Goal: Information Seeking & Learning: Learn about a topic

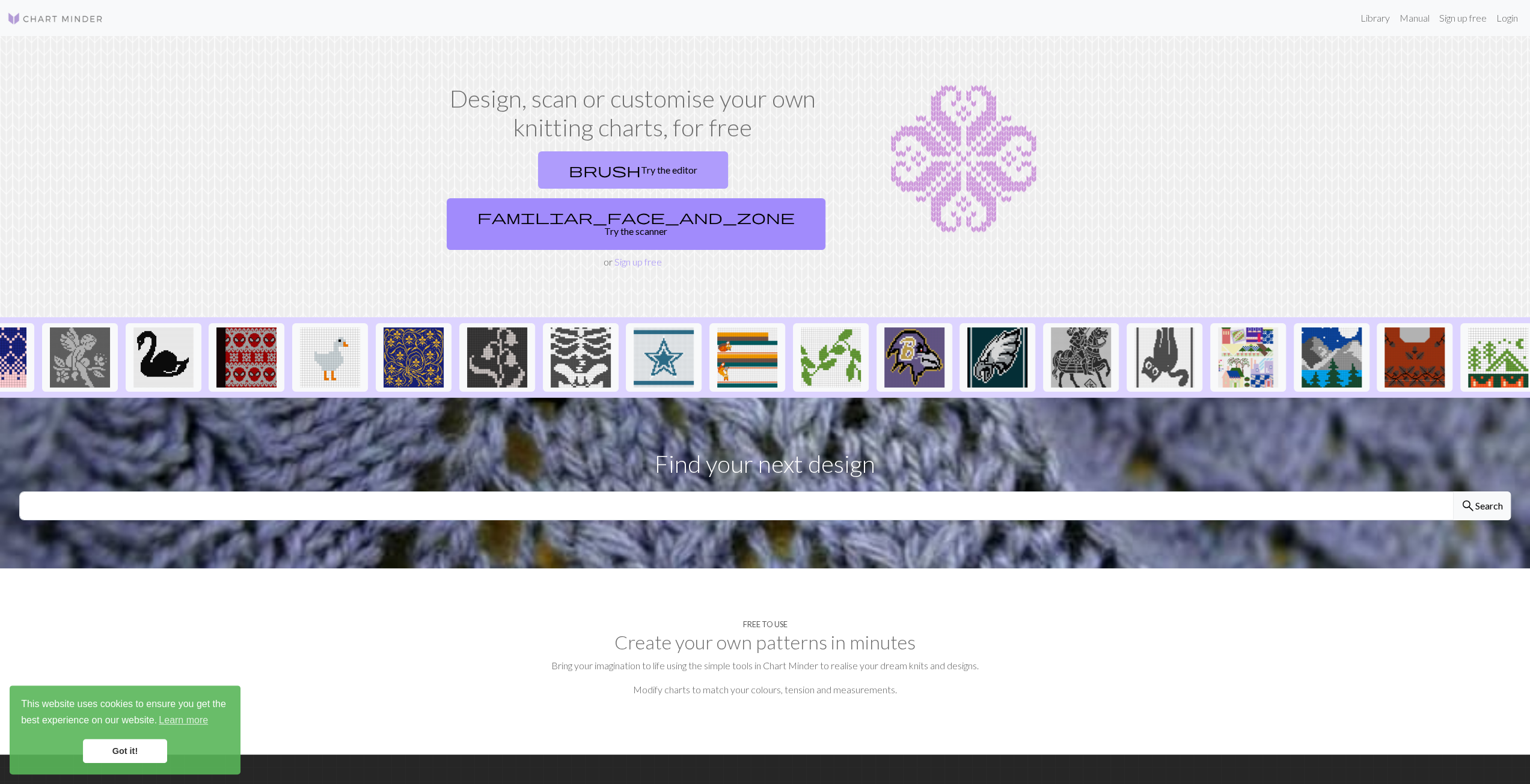
click at [538, 178] on link "brush Try the editor" at bounding box center [633, 170] width 190 height 37
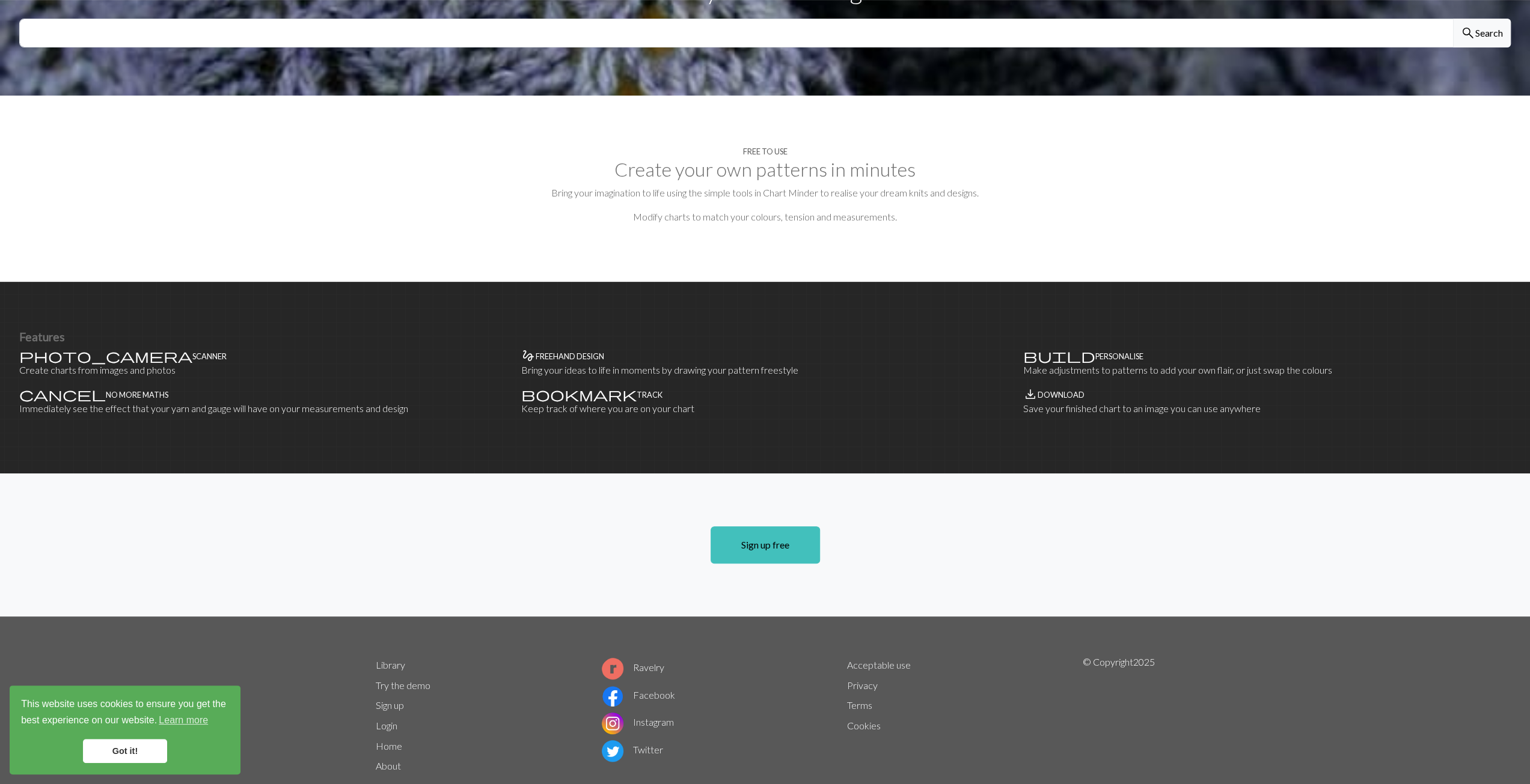
scroll to position [476, 0]
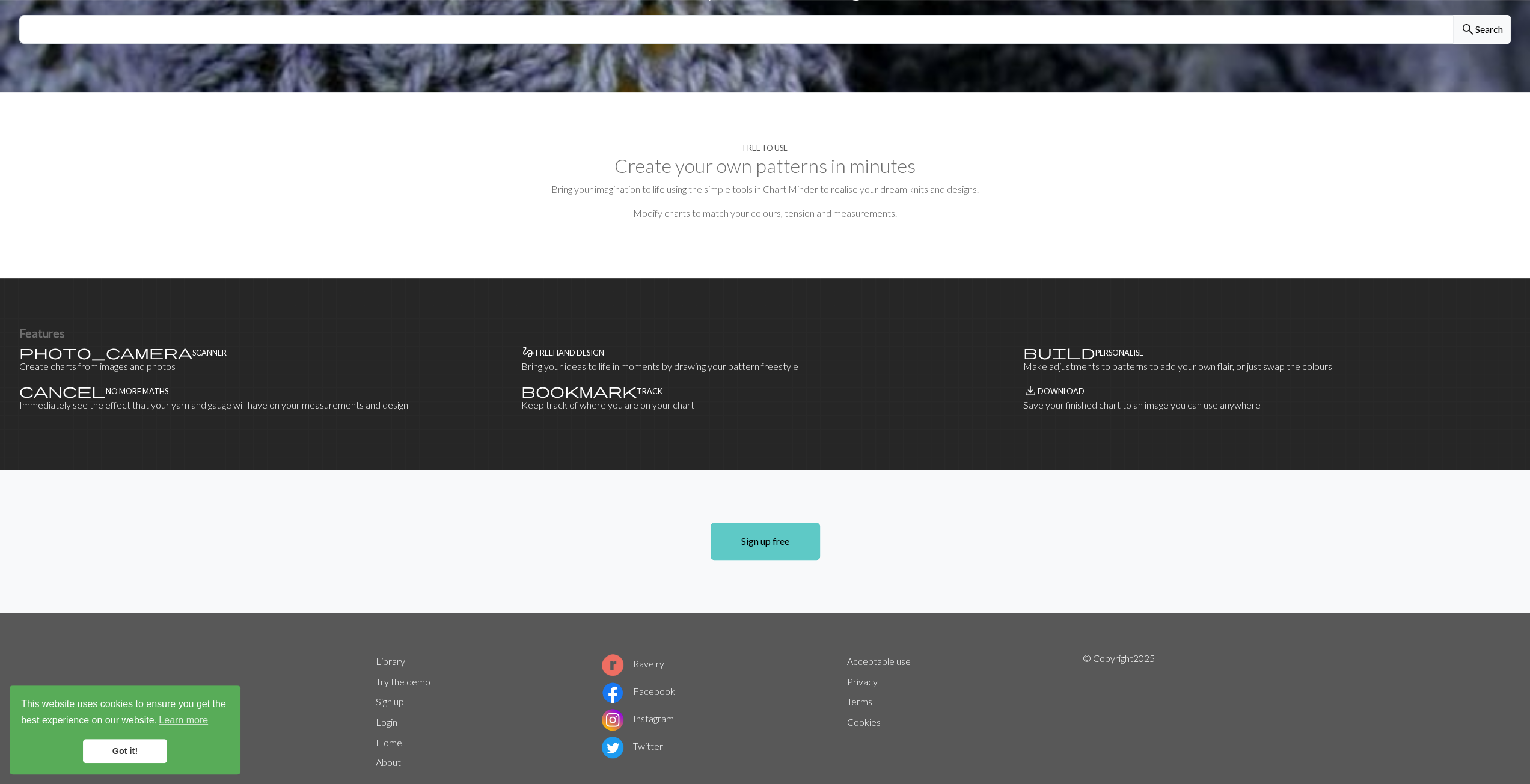
click at [783, 523] on link "Sign up free" at bounding box center [765, 542] width 109 height 37
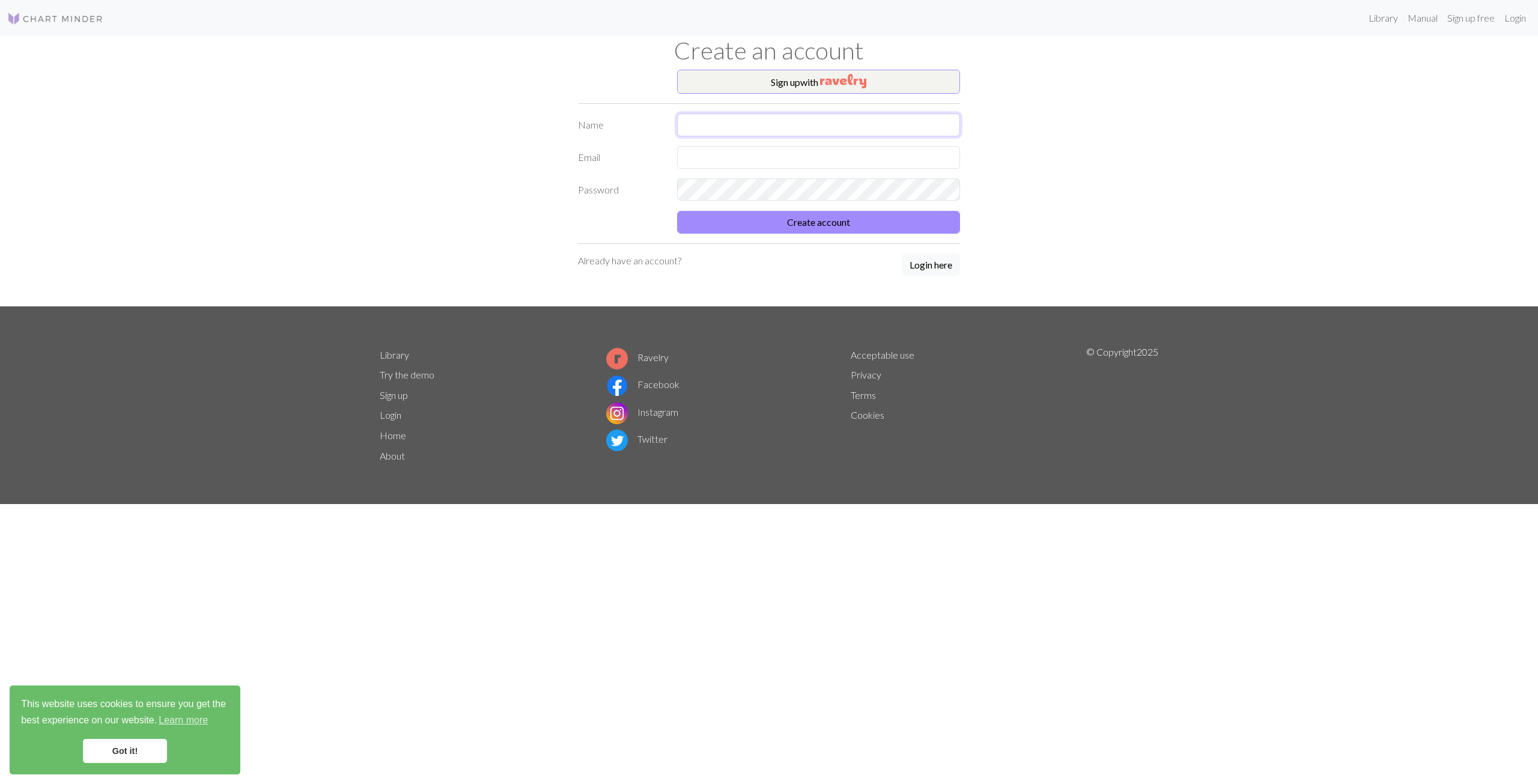
click at [723, 121] on input "text" at bounding box center [819, 125] width 283 height 23
type input "[PERSON_NAME]"
click at [717, 163] on input "text" at bounding box center [819, 157] width 283 height 23
type input "[EMAIL_ADDRESS][DOMAIN_NAME]"
click at [811, 82] on button "Sign up with" at bounding box center [819, 82] width 283 height 24
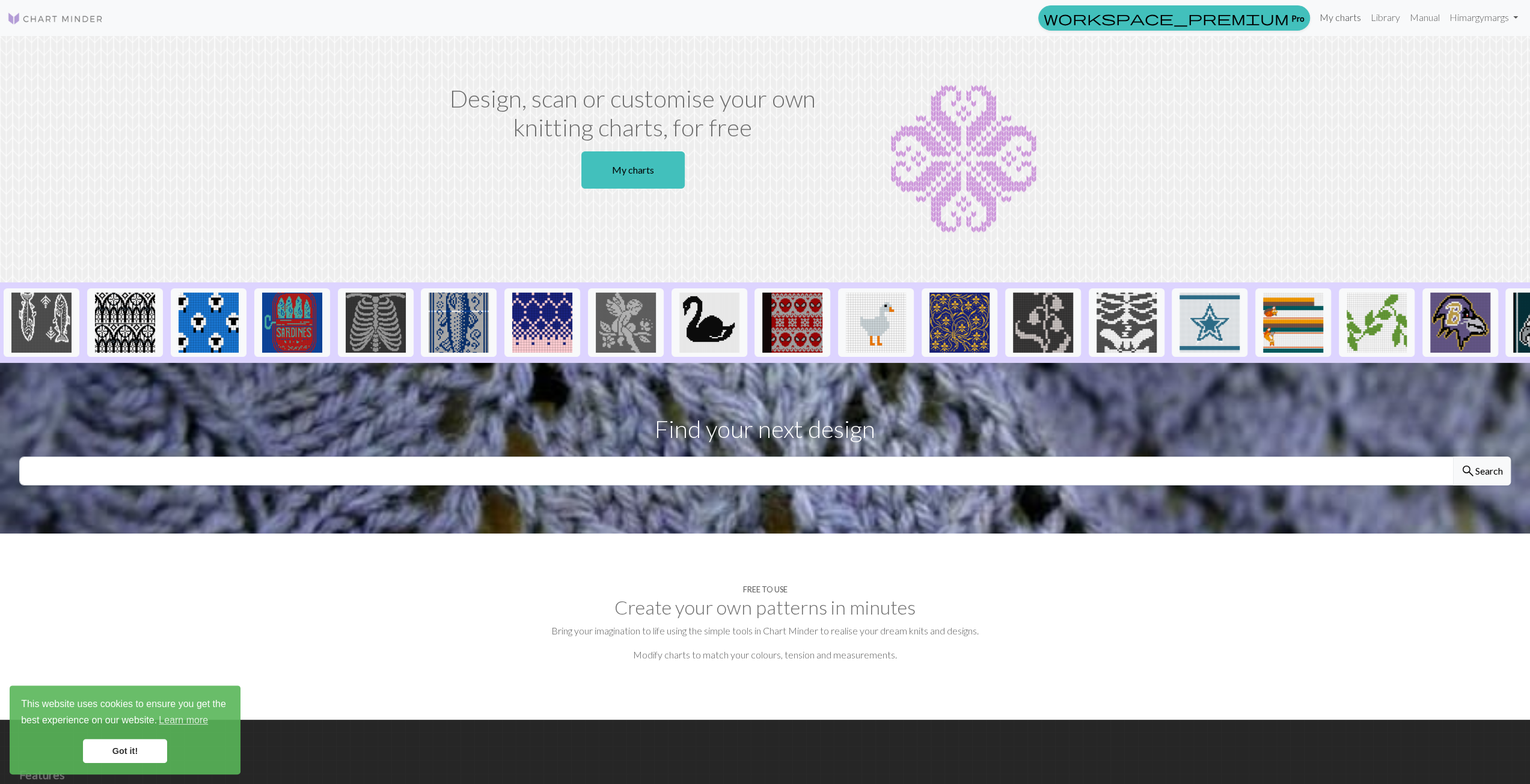
click at [1348, 21] on link "My charts" at bounding box center [1340, 18] width 51 height 24
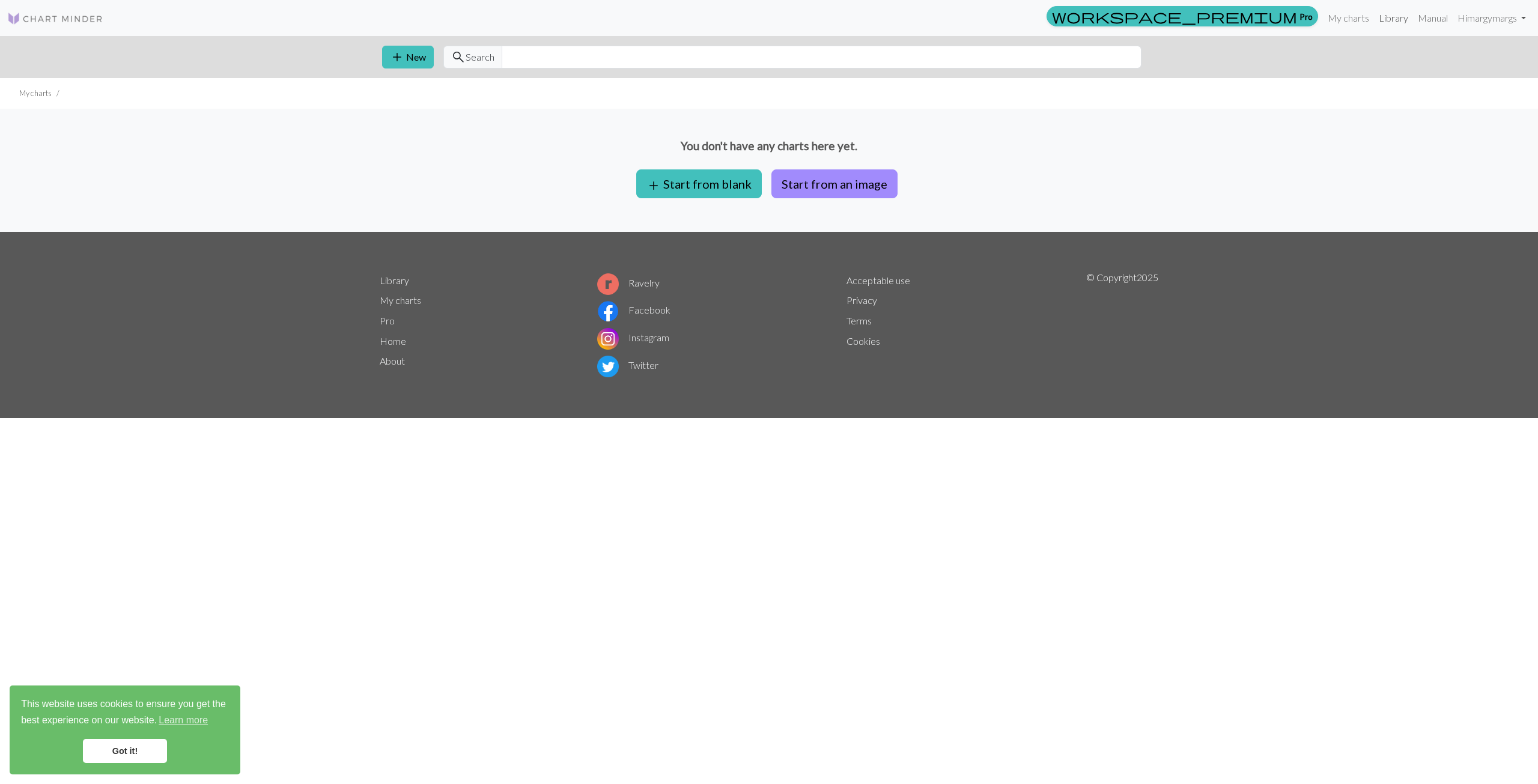
click at [1385, 17] on link "Library" at bounding box center [1393, 18] width 39 height 24
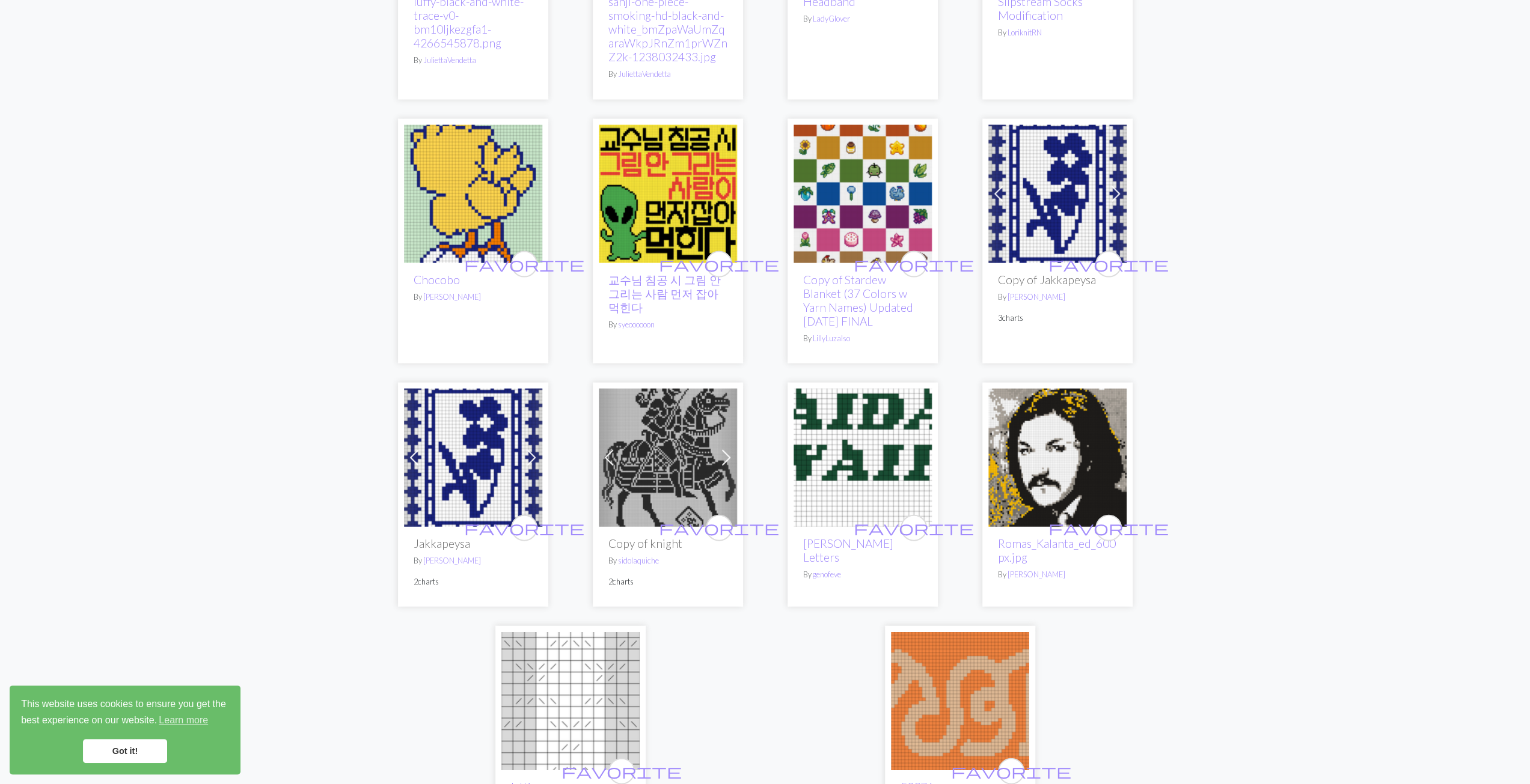
scroll to position [2704, 0]
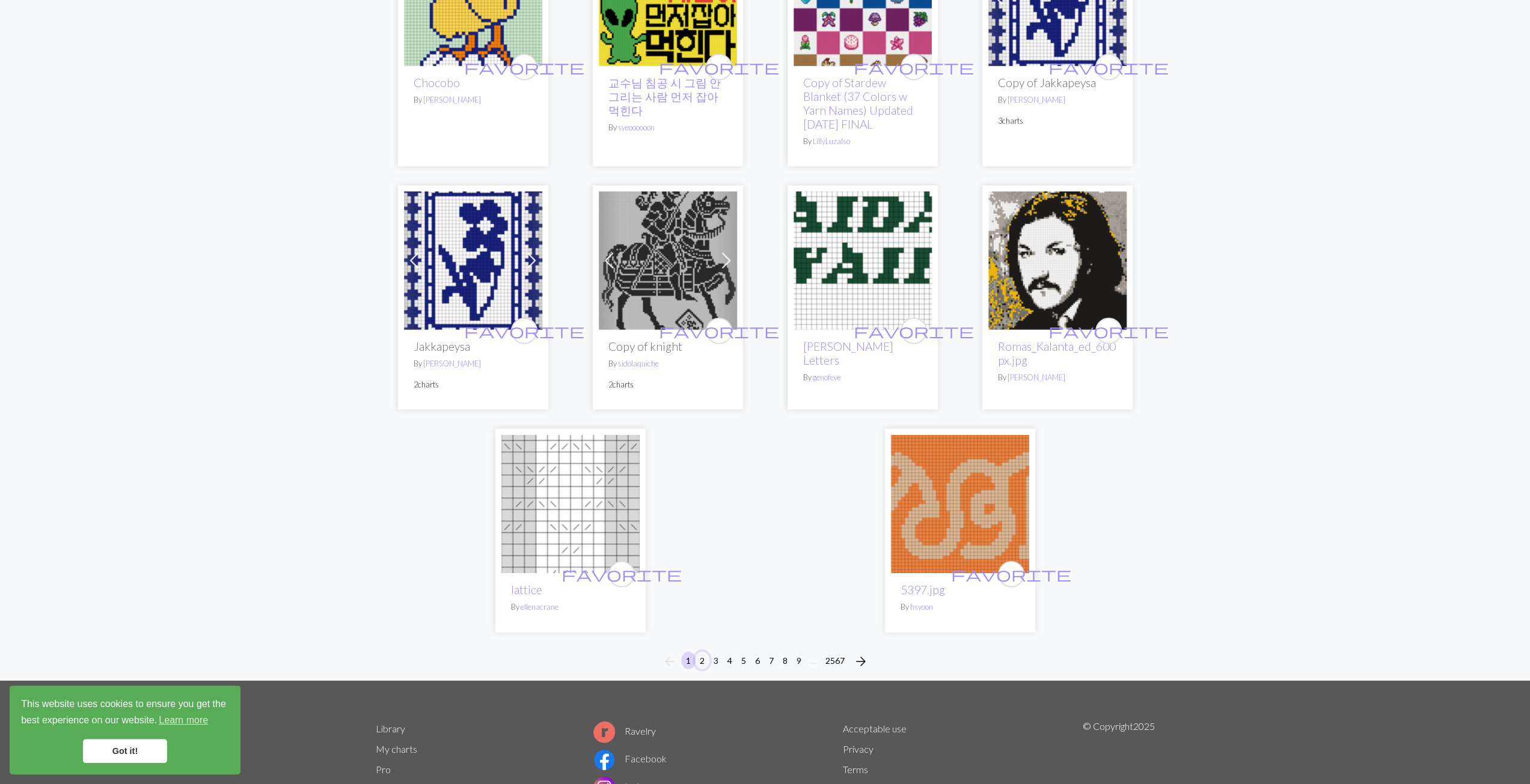
click at [703, 670] on button "2" at bounding box center [702, 660] width 14 height 17
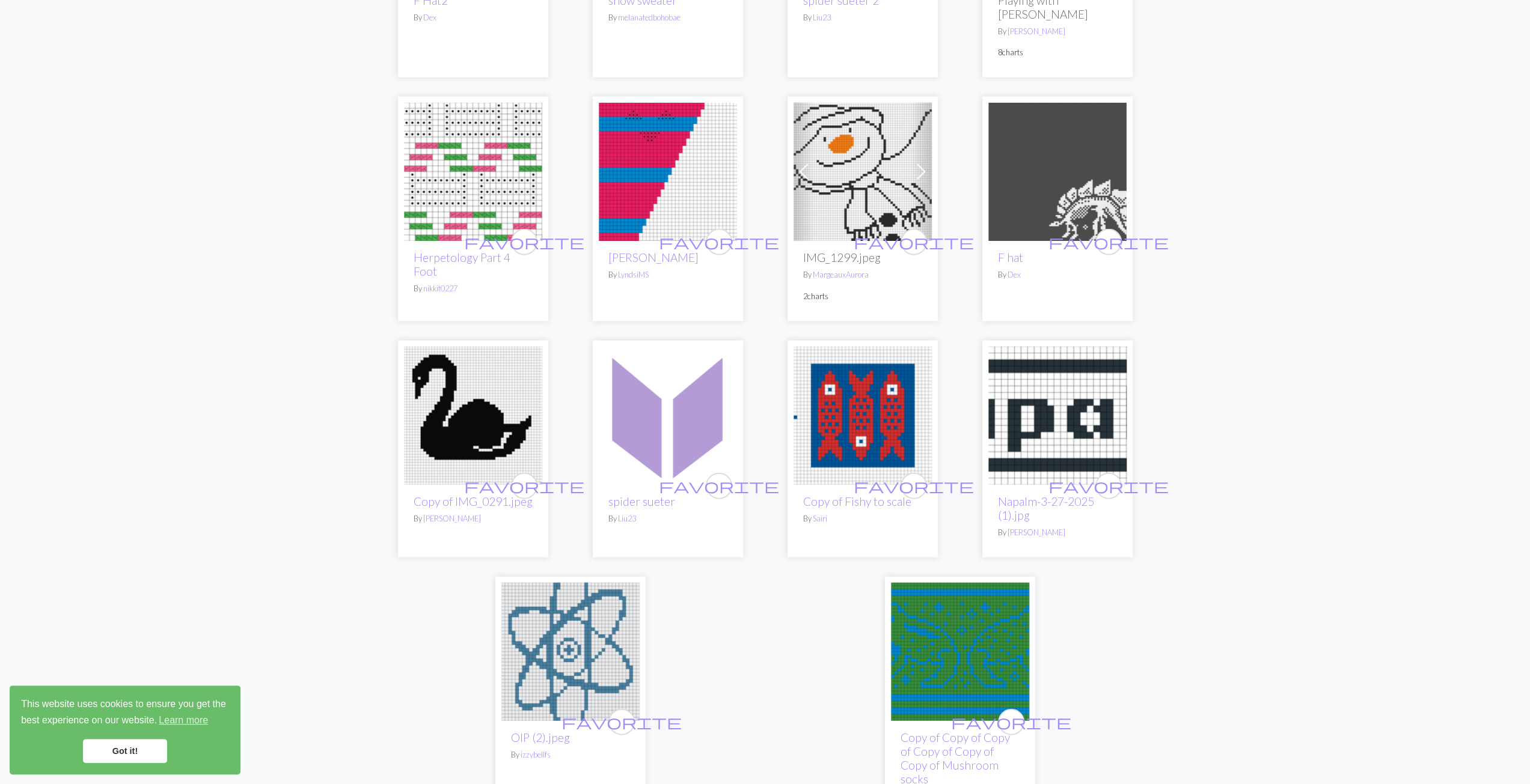
scroll to position [2704, 0]
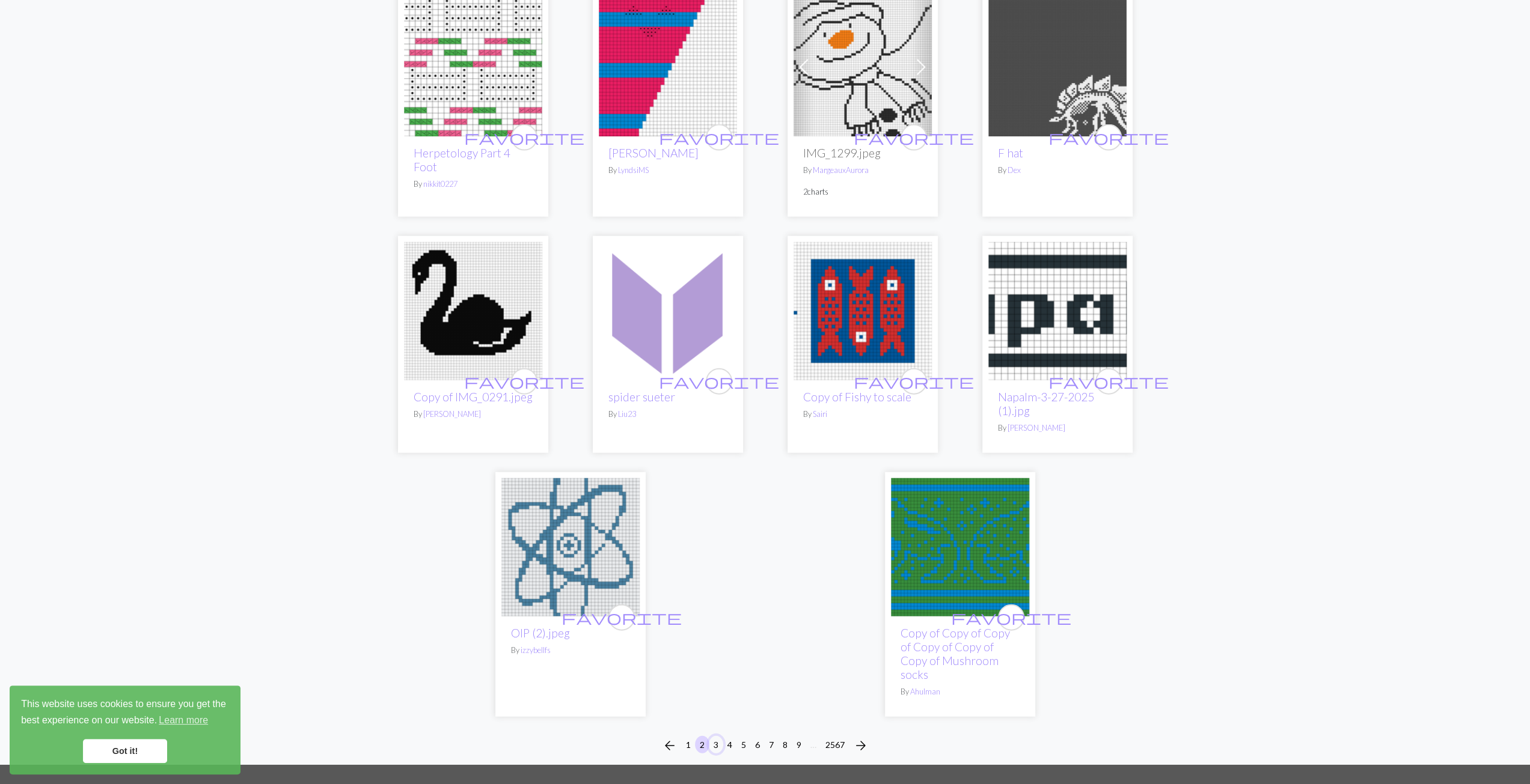
click at [716, 736] on button "3" at bounding box center [716, 745] width 14 height 17
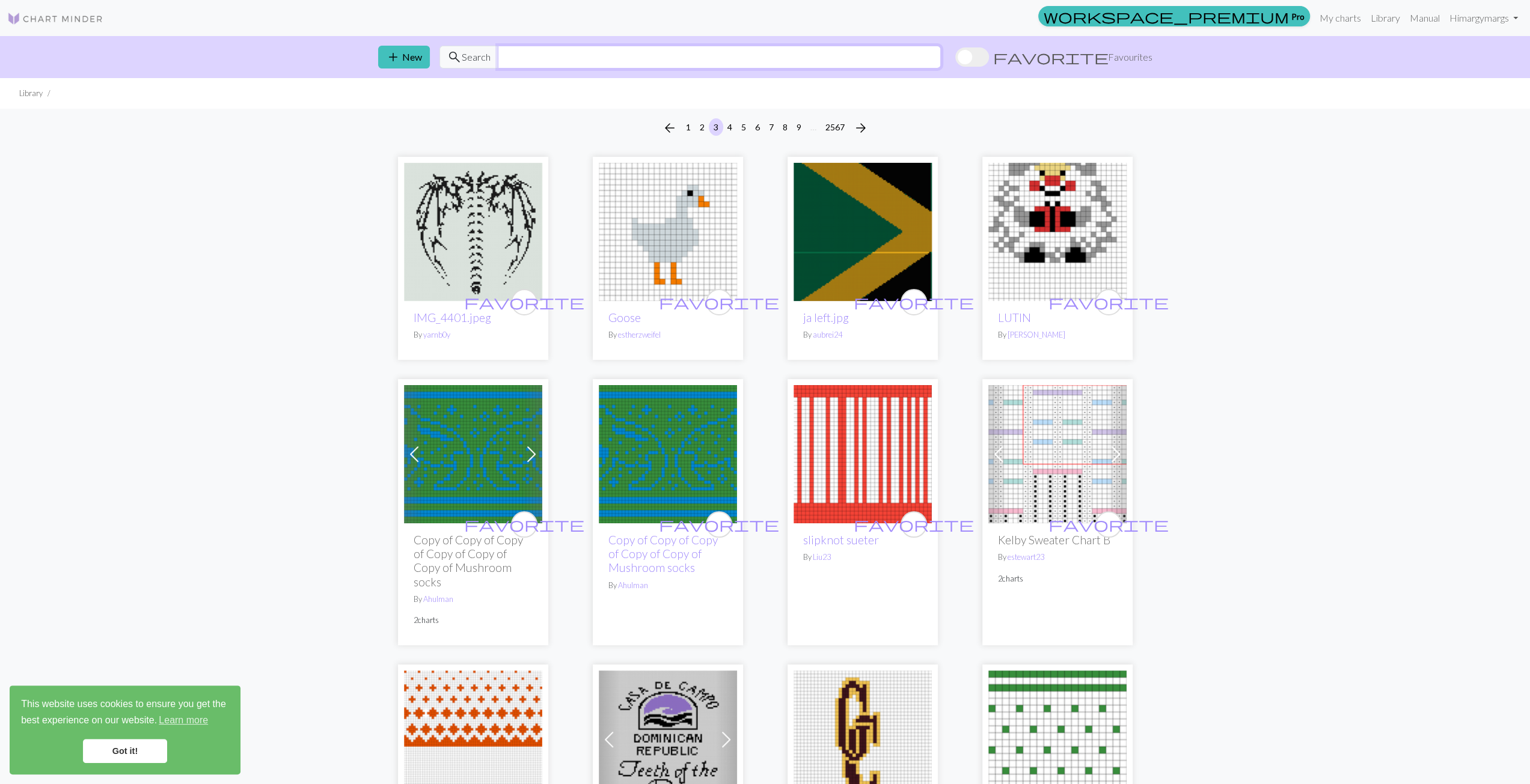
click at [509, 60] on input "text" at bounding box center [719, 57] width 443 height 23
type input "final fantasy"
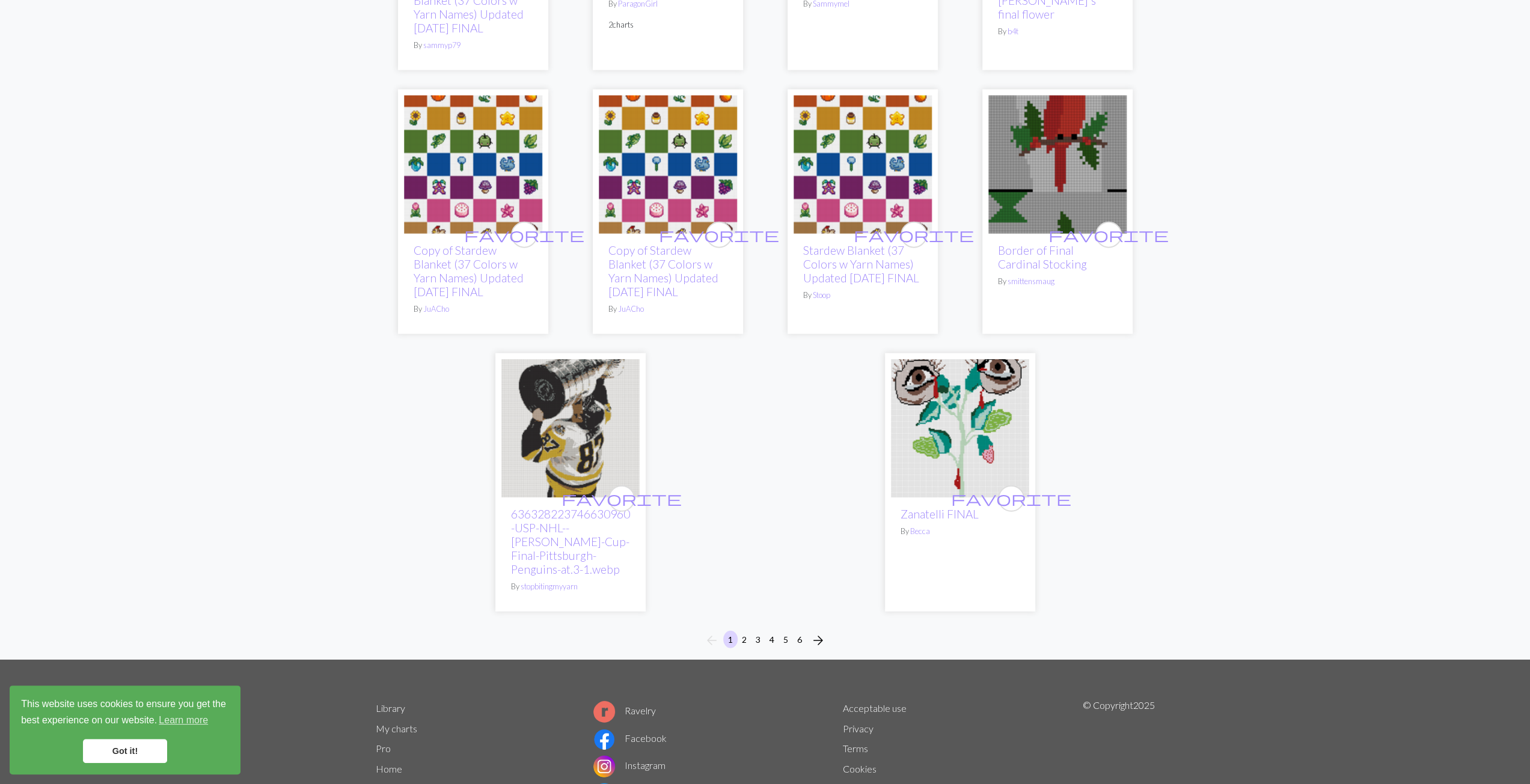
scroll to position [3064, 0]
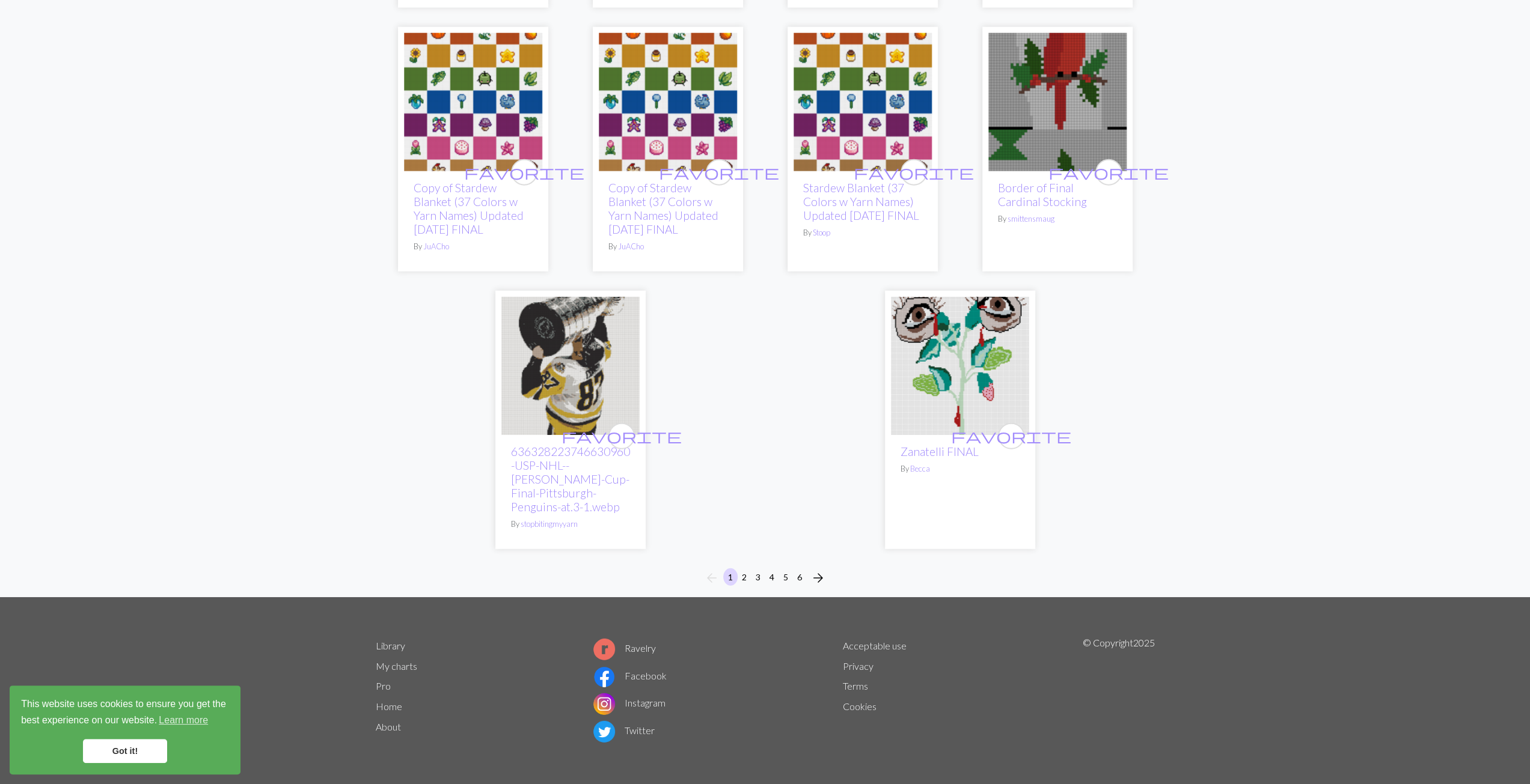
click at [930, 408] on img at bounding box center [960, 366] width 138 height 138
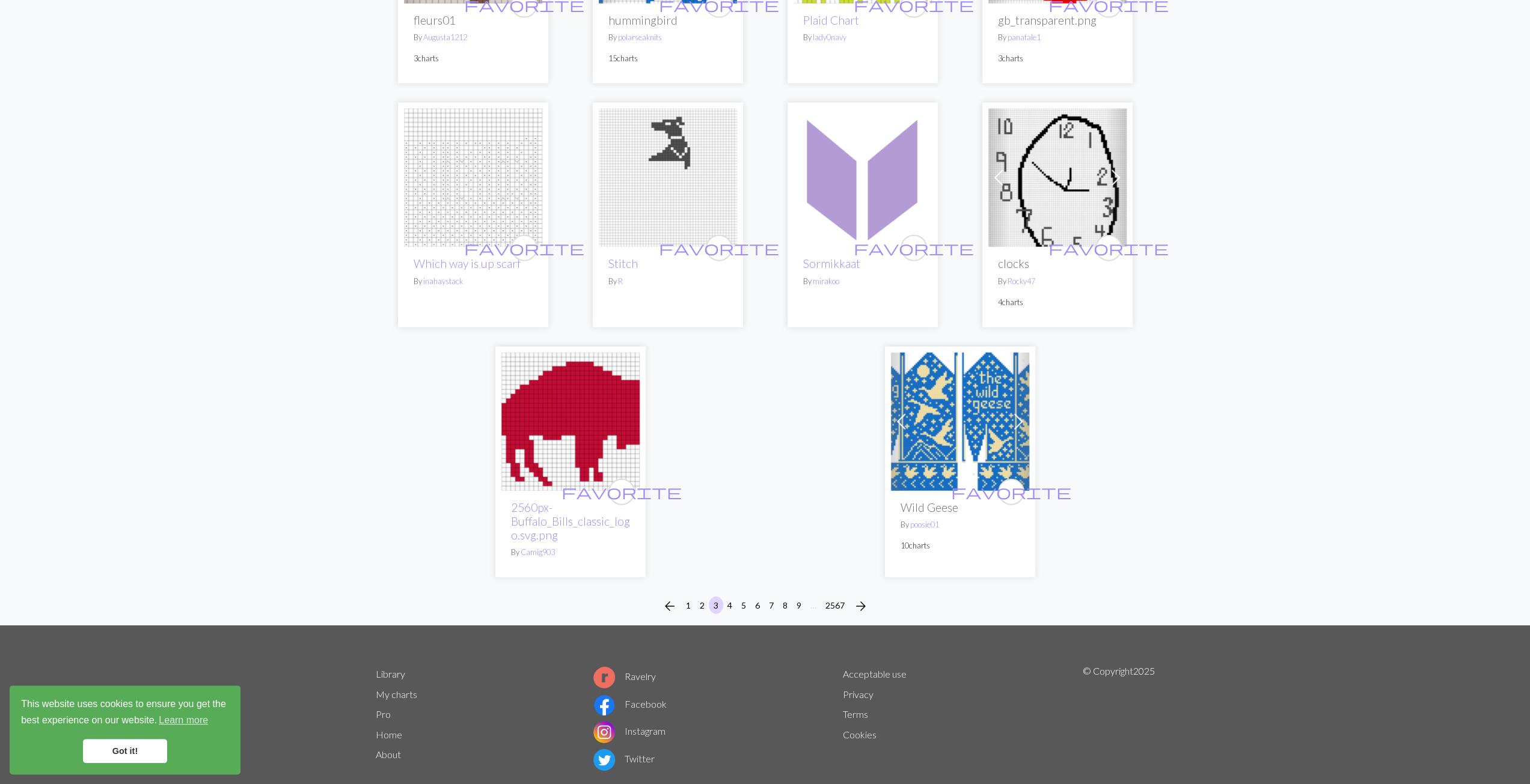
scroll to position [2864, 0]
